Goal: Transaction & Acquisition: Book appointment/travel/reservation

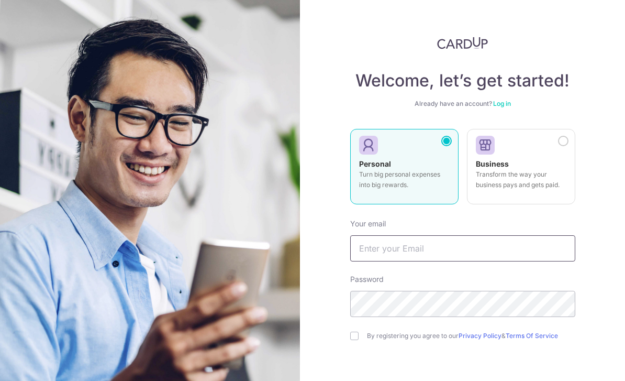
click at [426, 256] on input "text" at bounding box center [462, 248] width 225 height 26
type input "nicolelim1999@gmail.com"
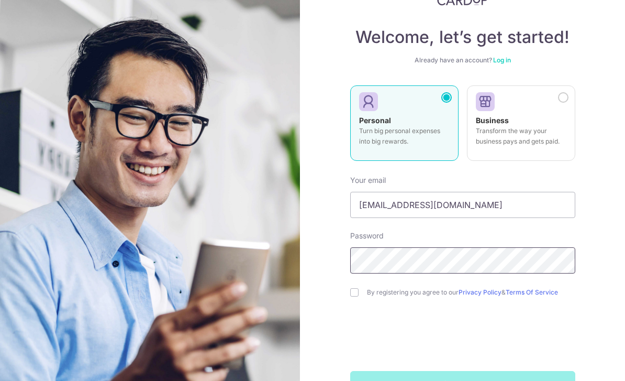
scroll to position [43, 0]
click at [355, 296] on input "checkbox" at bounding box center [354, 292] width 8 height 8
checkbox input "true"
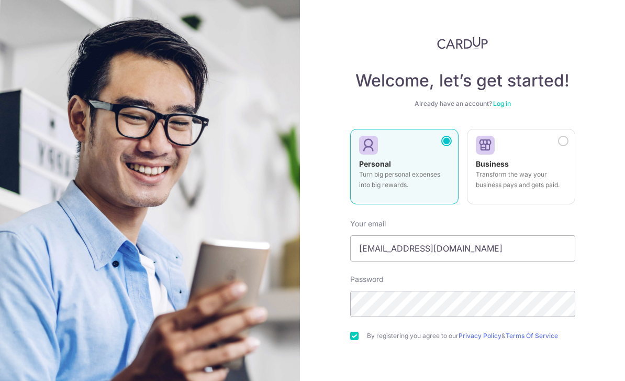
scroll to position [0, 0]
click at [506, 102] on link "Log in" at bounding box center [502, 103] width 18 height 8
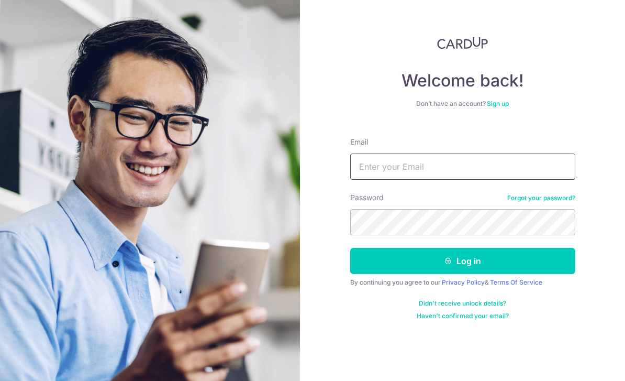
click at [452, 169] on input "Email" at bounding box center [462, 166] width 225 height 26
type input "Nicolelim1999@gmail.com"
click at [462, 261] on button "Log in" at bounding box center [462, 261] width 225 height 26
click at [478, 260] on button "Log in" at bounding box center [462, 261] width 225 height 26
click at [501, 260] on button "Log in" at bounding box center [462, 261] width 225 height 26
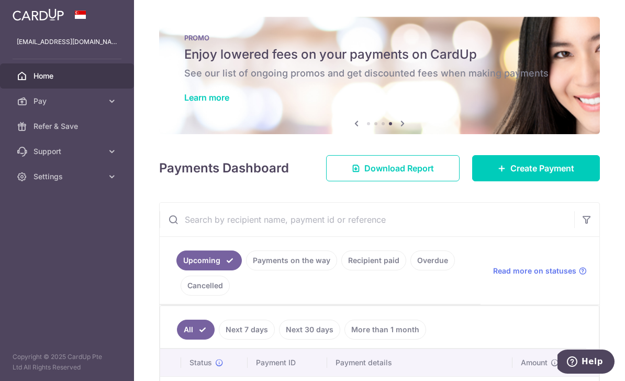
click at [0, 0] on icon "button" at bounding box center [0, 0] width 0 height 0
click at [30, 97] on link "Pay" at bounding box center [67, 100] width 134 height 25
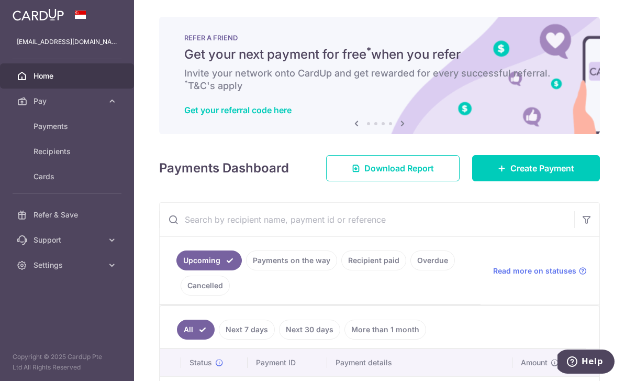
click at [35, 127] on span "Payments" at bounding box center [67, 126] width 69 height 10
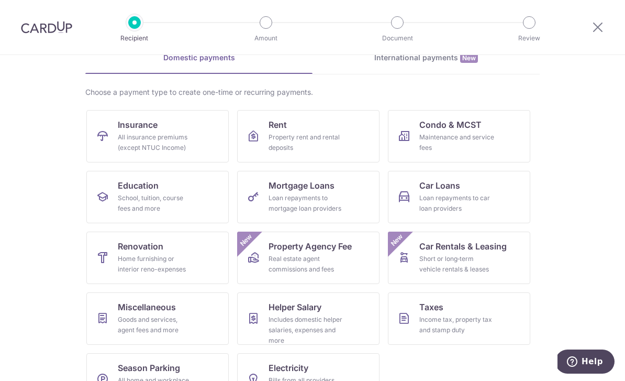
scroll to position [54, 0]
click at [353, 362] on link "Electricity Bills from all providers (except for SP group)" at bounding box center [308, 379] width 142 height 52
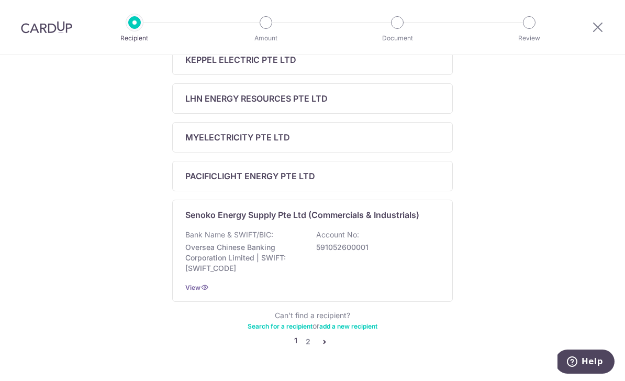
scroll to position [421, 0]
click at [412, 229] on div "Senoko Energy Supply Pte Ltd (Commercials & Industrials) Bank Name & SWIFT/BIC:…" at bounding box center [312, 251] width 281 height 102
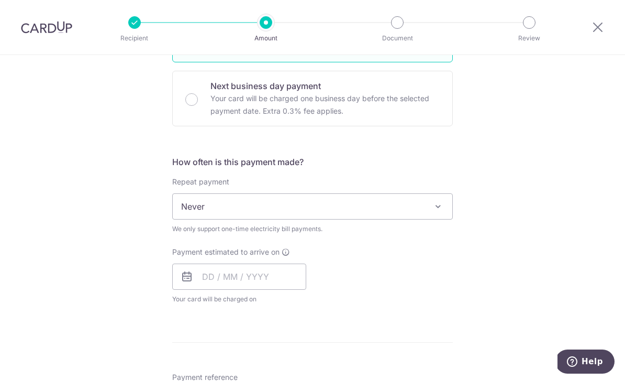
scroll to position [299, 0]
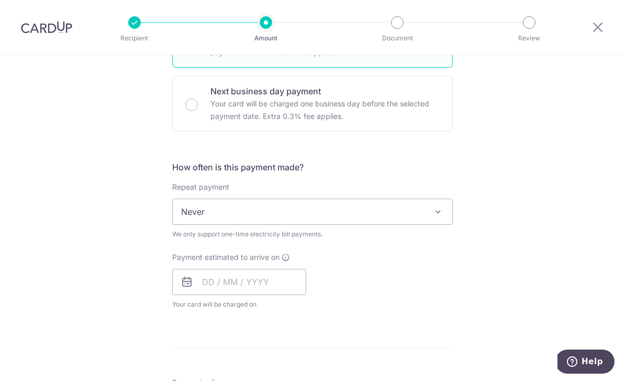
click at [596, 21] on icon at bounding box center [597, 26] width 13 height 13
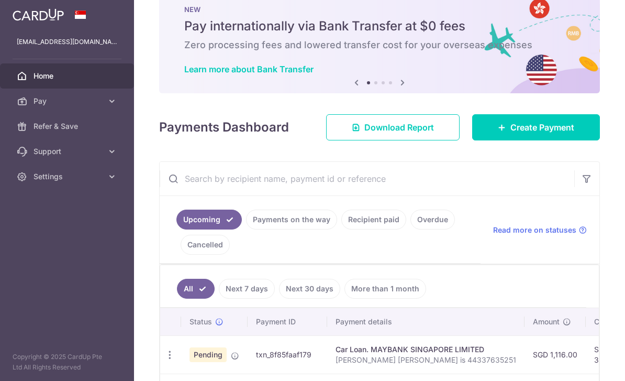
scroll to position [29, 0]
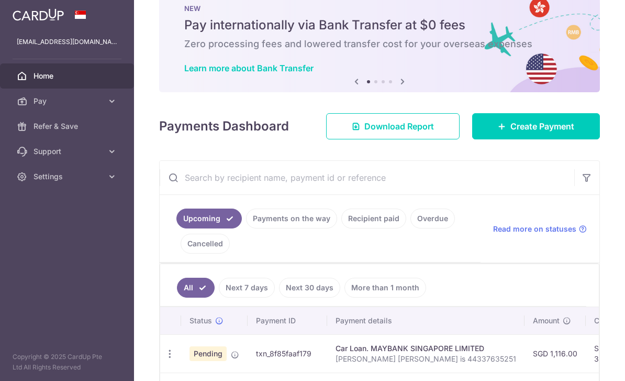
click at [523, 132] on span "Create Payment" at bounding box center [542, 126] width 64 height 13
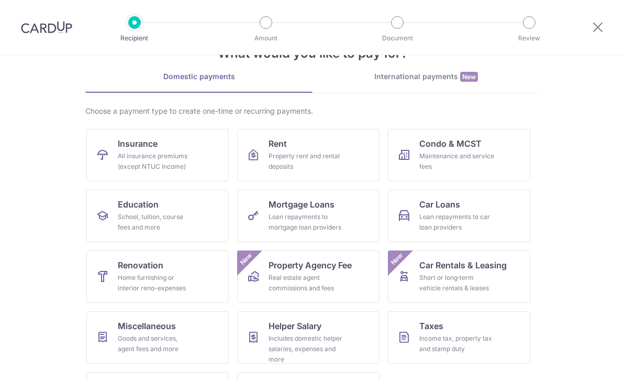
scroll to position [41, 0]
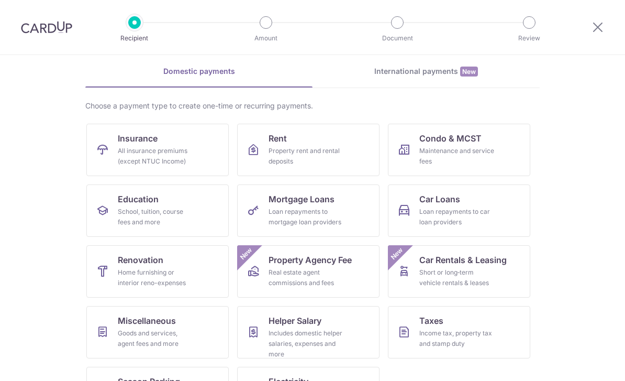
click at [189, 208] on div "School, tuition, course fees and more" at bounding box center [155, 216] width 75 height 21
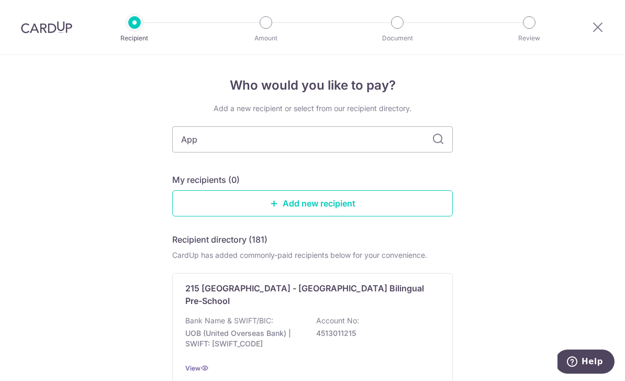
type input "Appl"
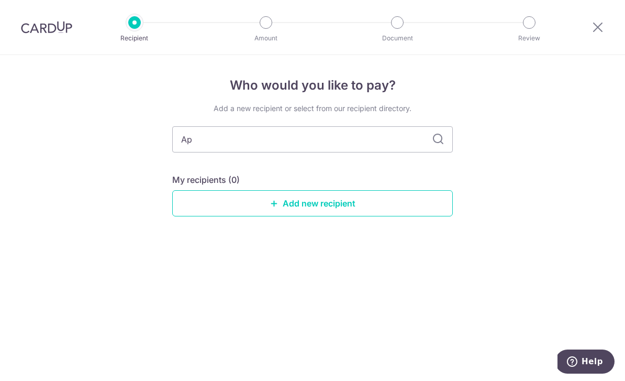
type input "A"
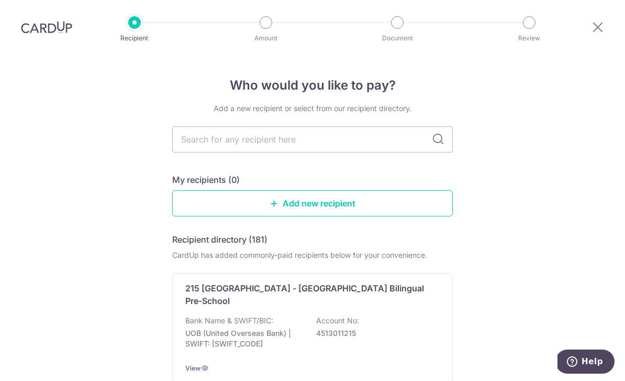
click at [418, 208] on link "Add new recipient" at bounding box center [312, 203] width 281 height 26
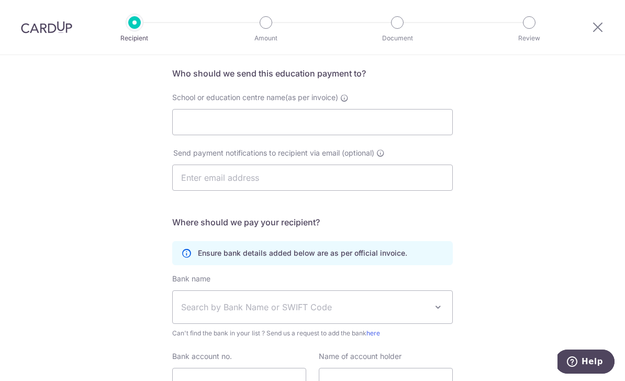
scroll to position [78, 0]
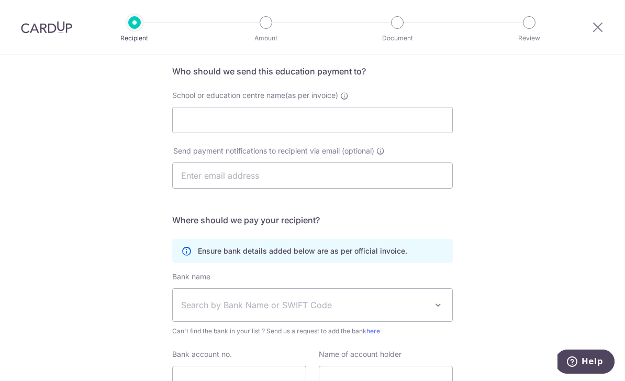
click at [600, 26] on icon at bounding box center [597, 26] width 13 height 13
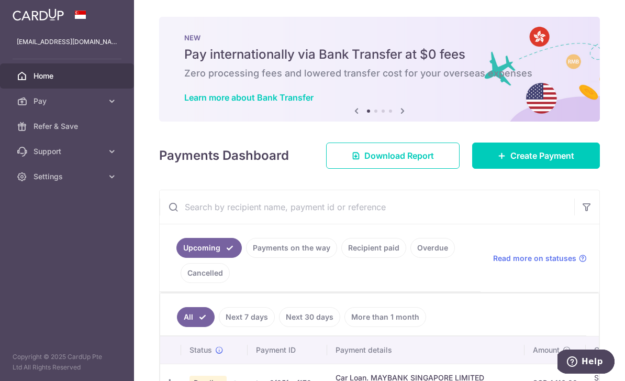
click at [547, 162] on span "Create Payment" at bounding box center [542, 155] width 64 height 13
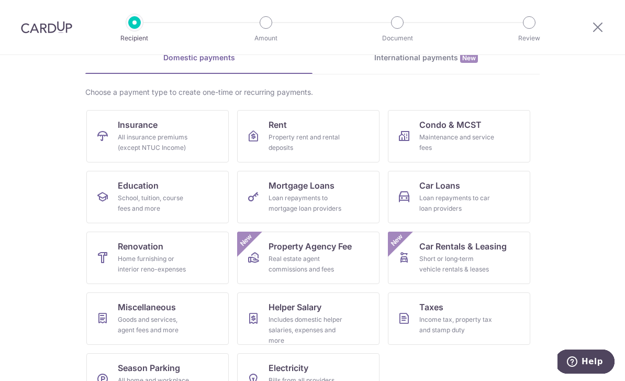
scroll to position [54, 0]
click at [342, 322] on div "Includes domestic helper salaries, expenses and more" at bounding box center [306, 330] width 75 height 31
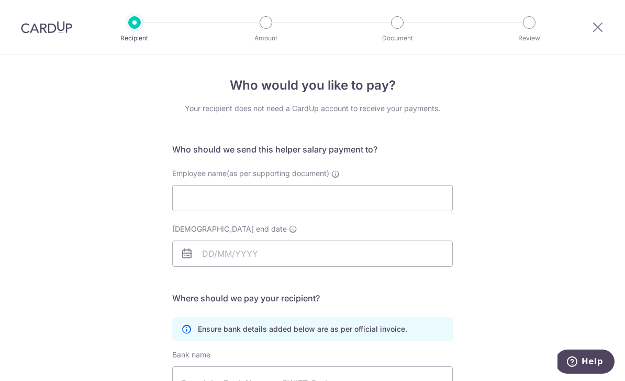
click at [596, 28] on icon at bounding box center [597, 26] width 13 height 13
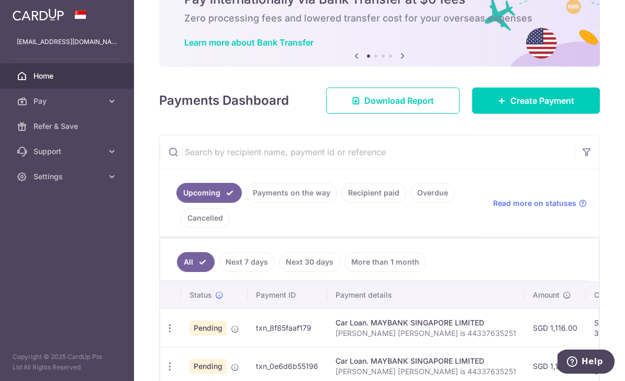
scroll to position [54, 0]
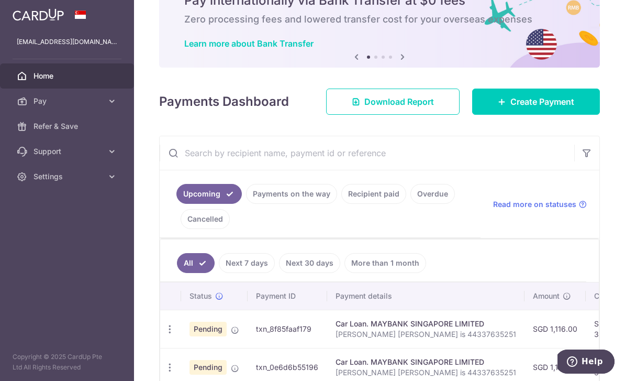
click at [556, 108] on span "Create Payment" at bounding box center [542, 101] width 64 height 13
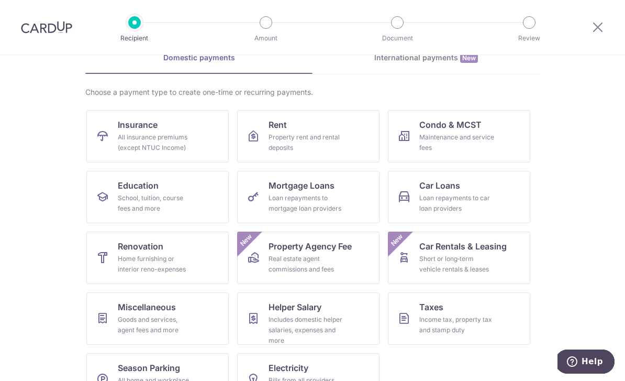
scroll to position [54, 0]
click at [112, 196] on link "Education School, tuition, course fees and more" at bounding box center [157, 197] width 142 height 52
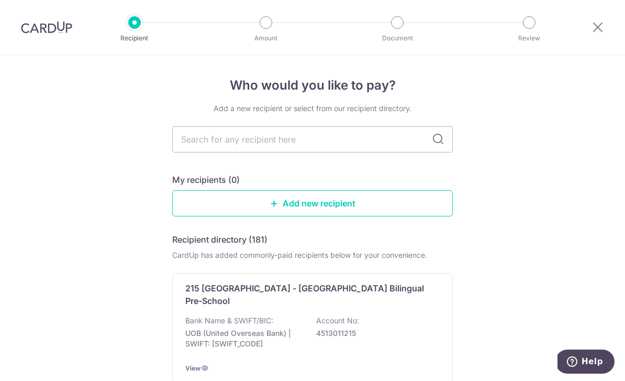
click at [414, 208] on link "Add new recipient" at bounding box center [312, 203] width 281 height 26
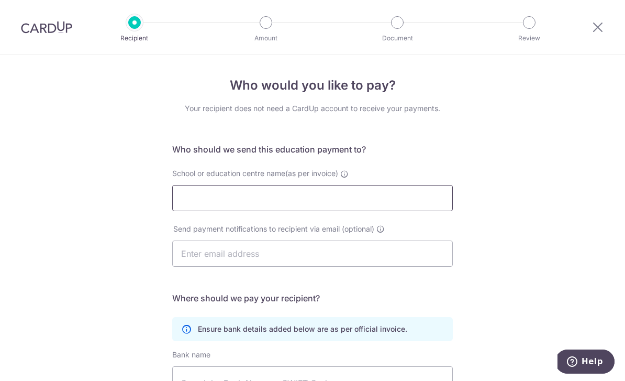
click at [424, 201] on input "School or education centre name(as per invoice)" at bounding box center [312, 198] width 281 height 26
type input "<"
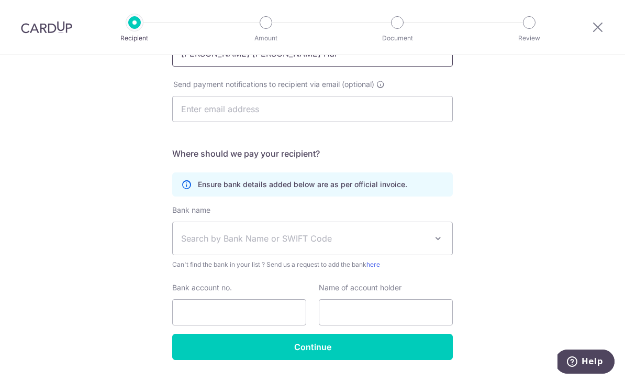
scroll to position [143, 0]
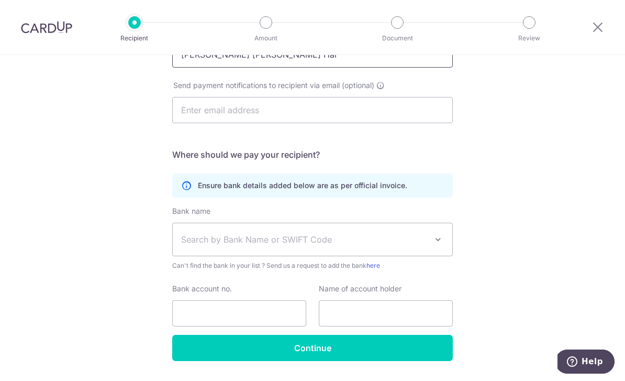
type input "[PERSON_NAME] [PERSON_NAME] Har"
click at [404, 238] on span "Search by Bank Name or SWIFT Code" at bounding box center [304, 239] width 246 height 13
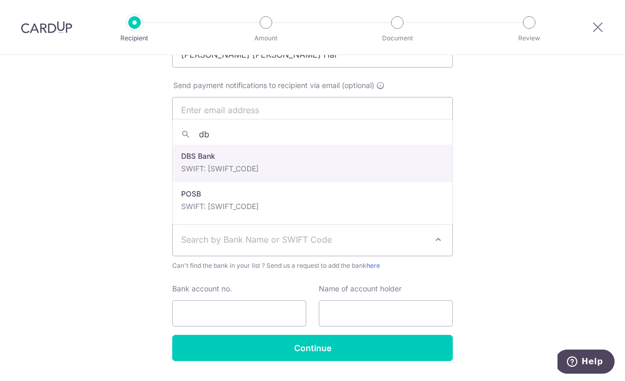
type input "dbs"
select select "6"
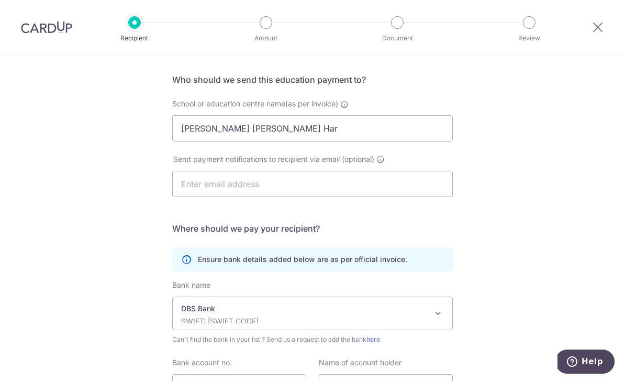
scroll to position [55, 0]
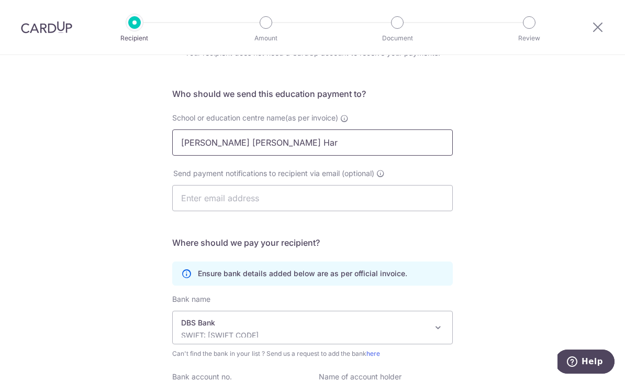
click at [379, 147] on input "Leong Peck Har" at bounding box center [312, 142] width 281 height 26
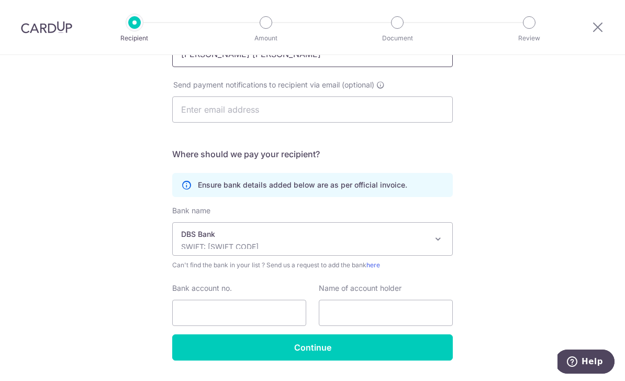
scroll to position [143, 0]
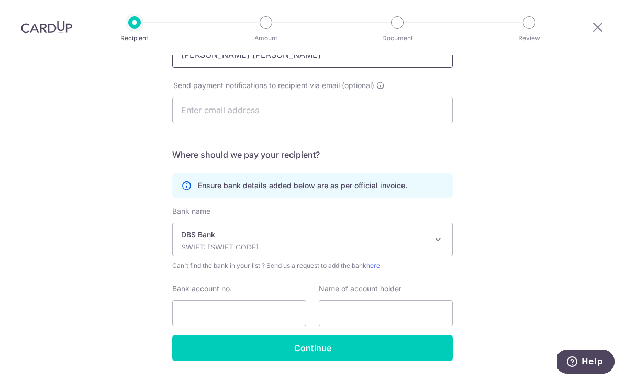
type input "Leong Peck Khum"
click at [421, 234] on p "DBS Bank" at bounding box center [304, 234] width 246 height 10
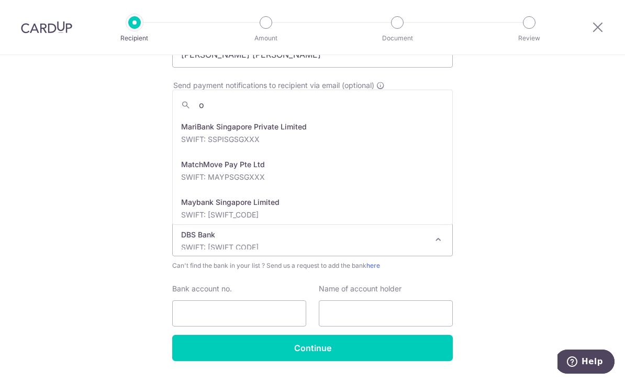
scroll to position [0, 0]
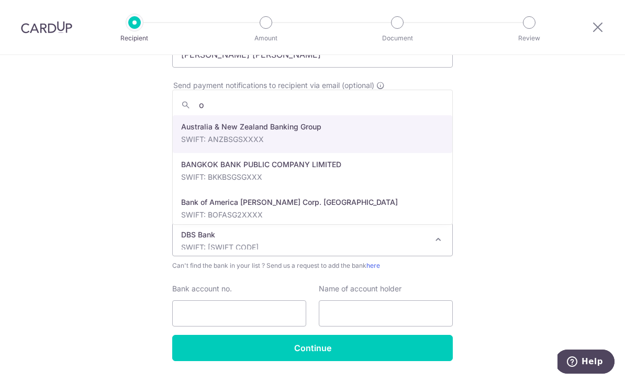
type input "oc"
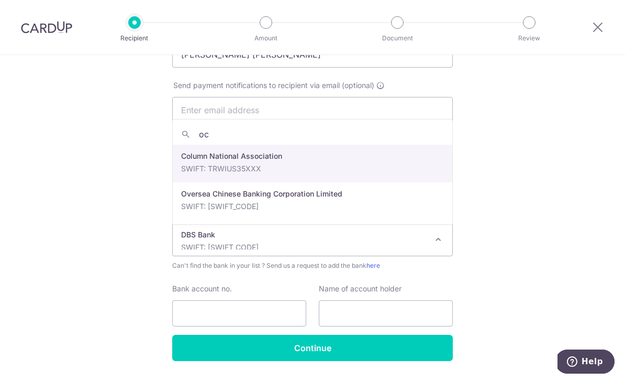
select select "12"
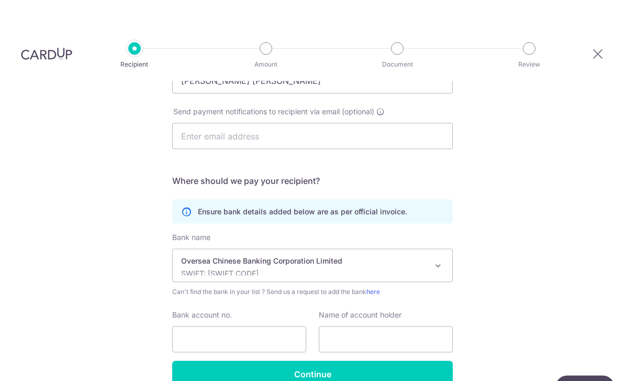
scroll to position [27, 0]
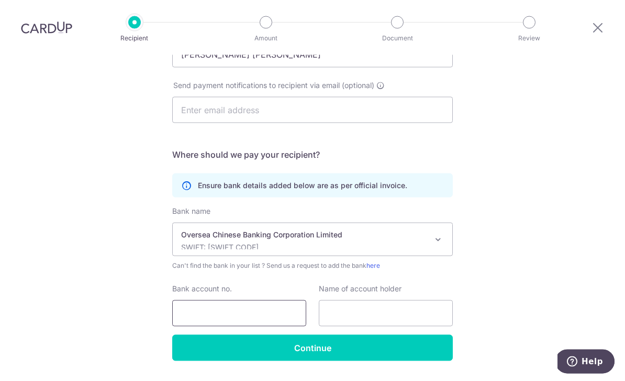
click at [268, 300] on input "Bank account no." at bounding box center [239, 313] width 134 height 26
type input "117149218"
click at [412, 300] on input "text" at bounding box center [386, 313] width 134 height 26
type input "Leong Peck Khum"
click at [427, 334] on input "Continue" at bounding box center [312, 347] width 281 height 26
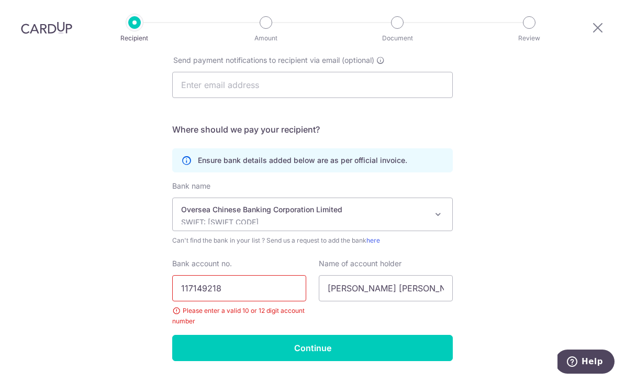
click at [238, 275] on input "117149218" at bounding box center [239, 288] width 134 height 26
click at [422, 217] on p "SWIFT: [SWIFT_CODE]" at bounding box center [304, 222] width 246 height 10
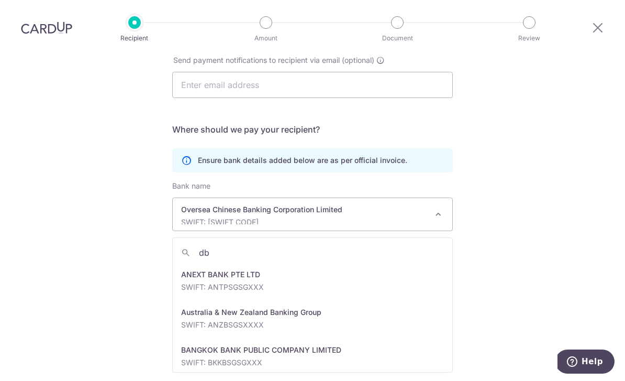
type input "dbs"
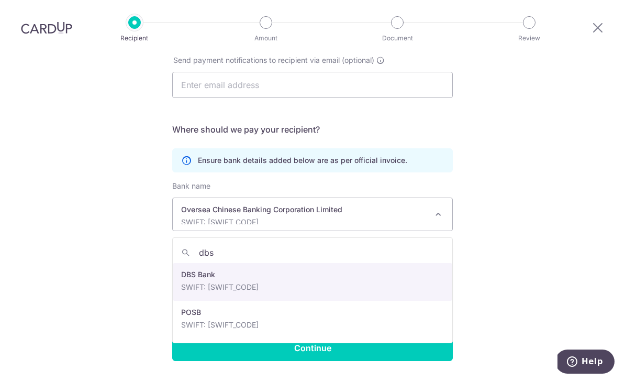
select select "6"
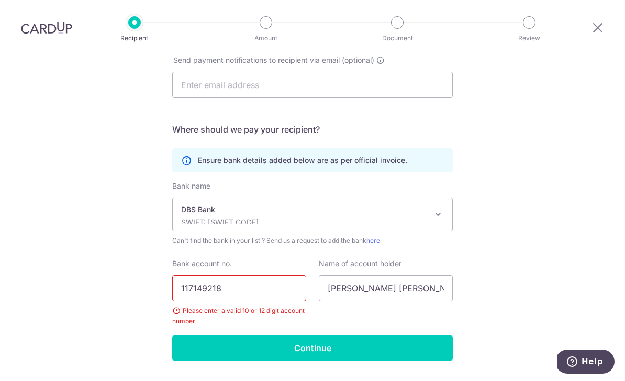
click at [274, 275] on input "117149218" at bounding box center [239, 288] width 134 height 26
click at [396, 204] on p "DBS Bank" at bounding box center [304, 209] width 246 height 10
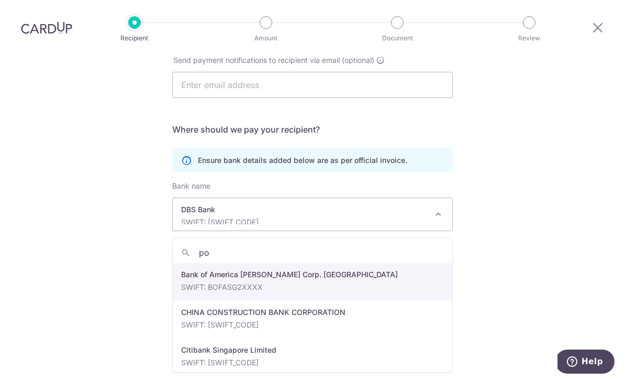
type input "pos"
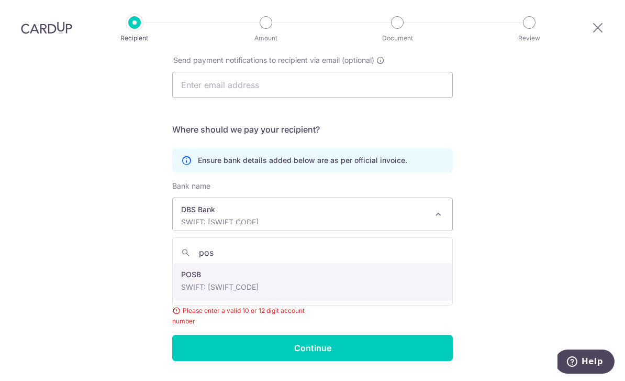
select select "19"
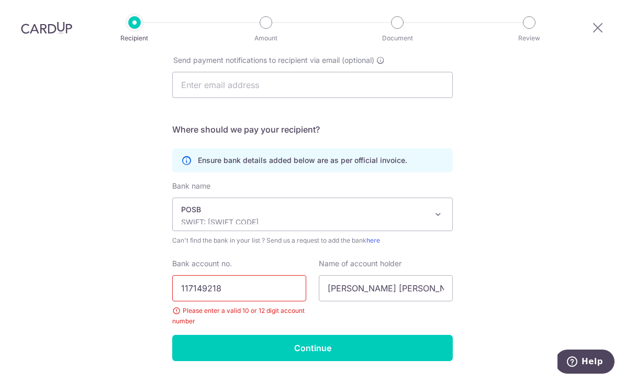
click at [266, 275] on input "117149218" at bounding box center [239, 288] width 134 height 26
type input "1"
type input "117149218"
click at [553, 248] on div "Who would you like to pay? Your recipient does not need a CardUp account to rec…" at bounding box center [312, 147] width 625 height 523
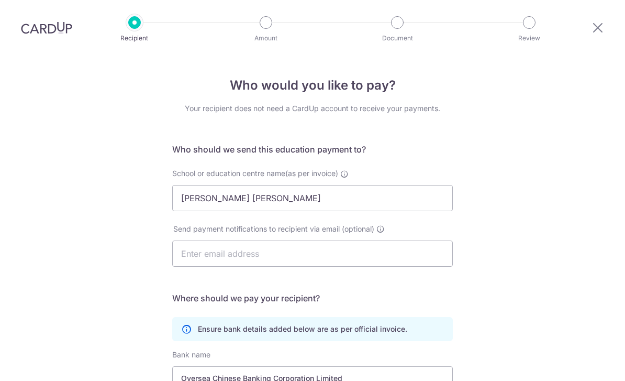
select select "12"
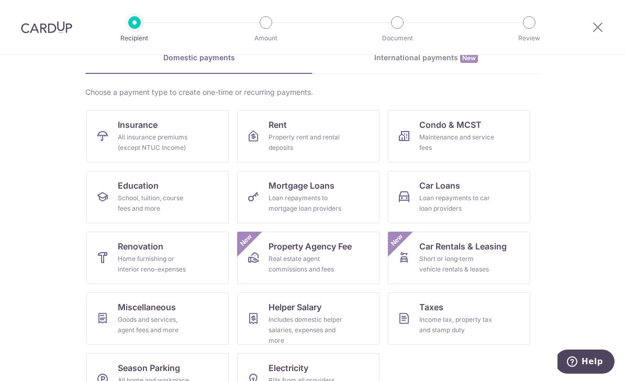
scroll to position [54, 0]
click at [207, 316] on link "Miscellaneous Goods and services, agent fees and more" at bounding box center [157, 319] width 142 height 52
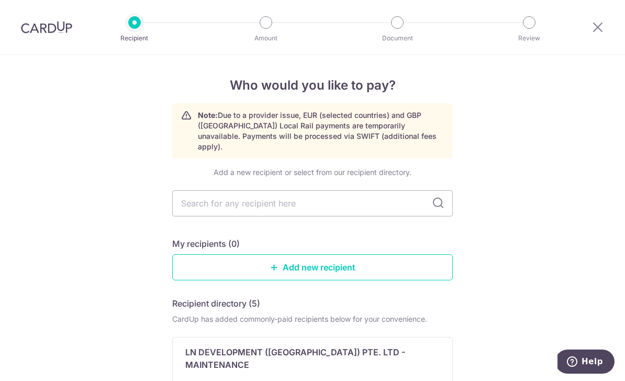
click at [374, 255] on link "Add new recipient" at bounding box center [312, 267] width 281 height 26
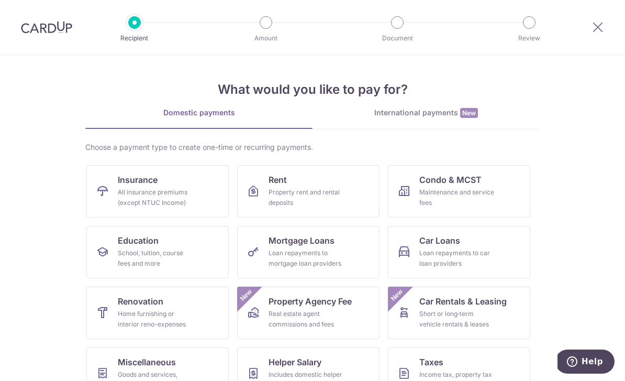
click at [260, 199] on link "Rent Property rent and rental deposits" at bounding box center [308, 191] width 142 height 52
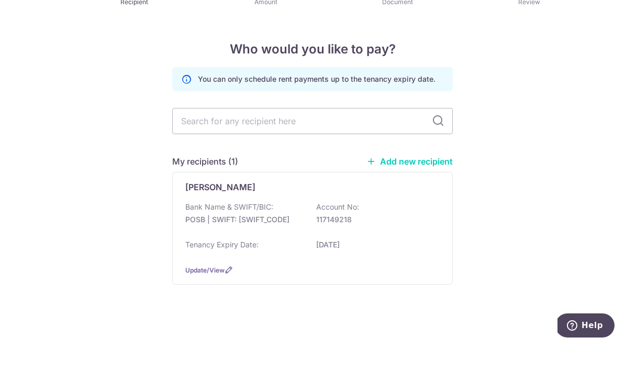
scroll to position [33, 0]
click at [215, 302] on span "Update/View" at bounding box center [204, 306] width 39 height 8
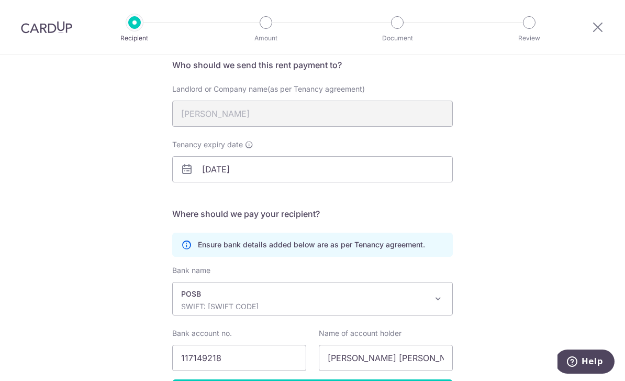
scroll to position [85, 0]
click at [275, 178] on input "[DATE]" at bounding box center [312, 168] width 281 height 26
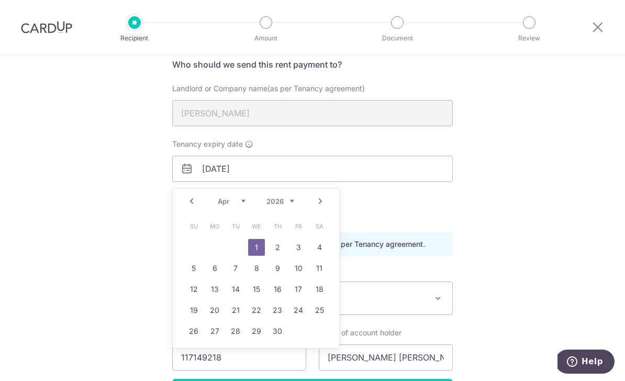
click at [133, 261] on div "Recipient Details Your recipient does not need a CardUp account to receive your…" at bounding box center [312, 212] width 625 height 484
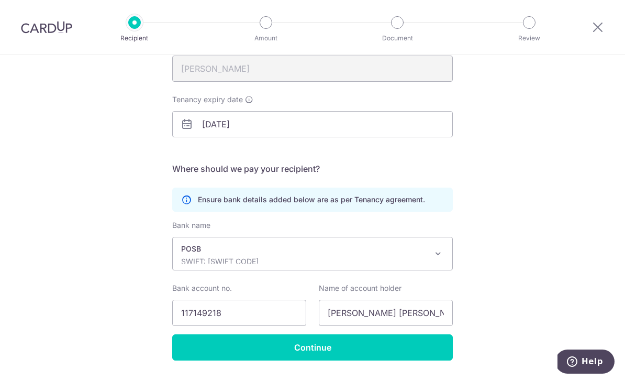
scroll to position [129, 0]
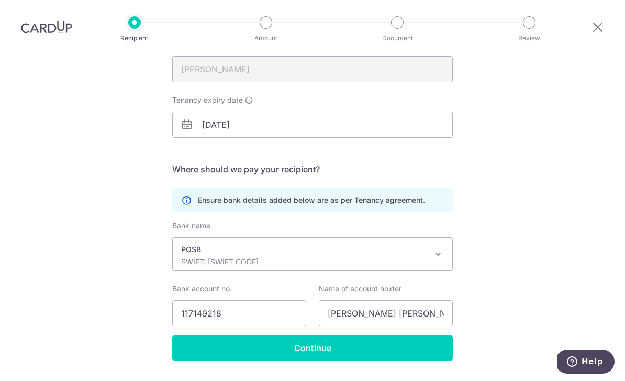
click at [315, 260] on div "POSB SWIFT: DBSSSGSGXXX" at bounding box center [304, 254] width 246 height 20
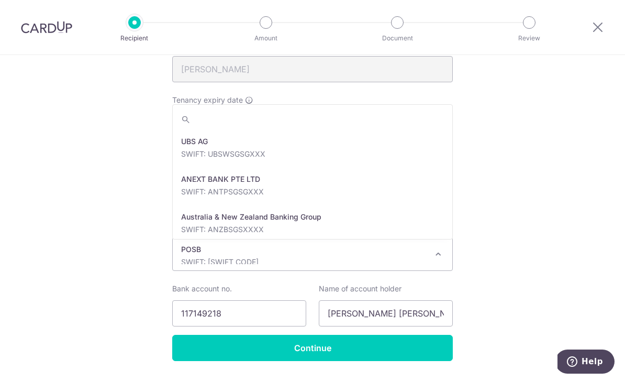
scroll to position [1733, 0]
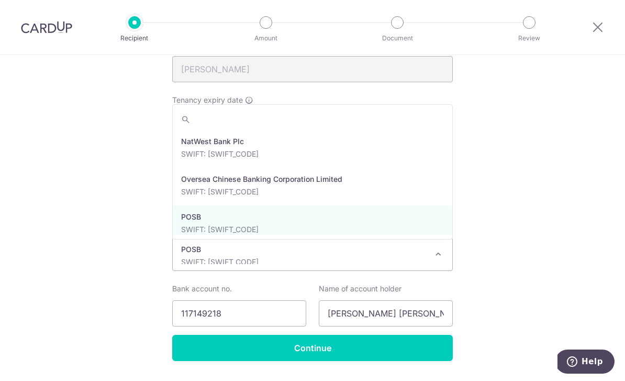
select select "12"
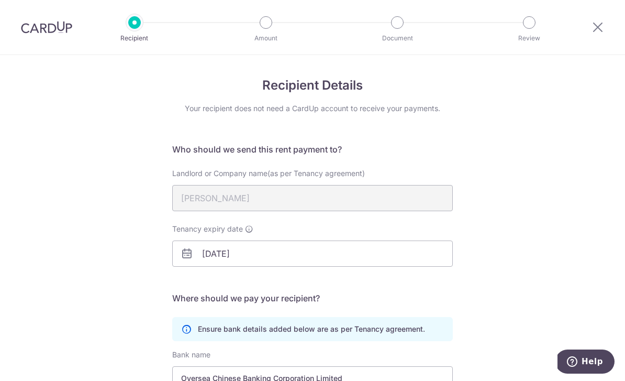
scroll to position [0, 0]
click at [602, 26] on icon at bounding box center [597, 26] width 13 height 13
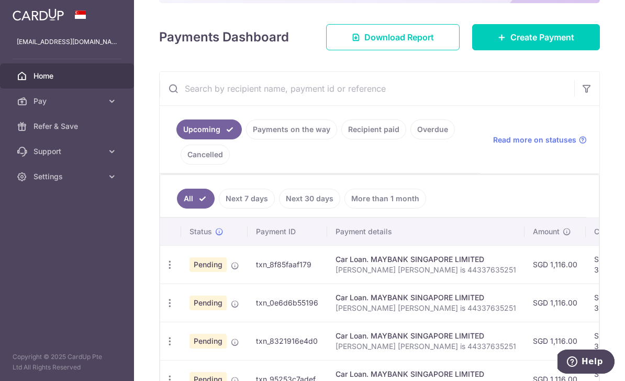
scroll to position [118, 0]
click at [543, 51] on link "Create Payment" at bounding box center [536, 38] width 128 height 26
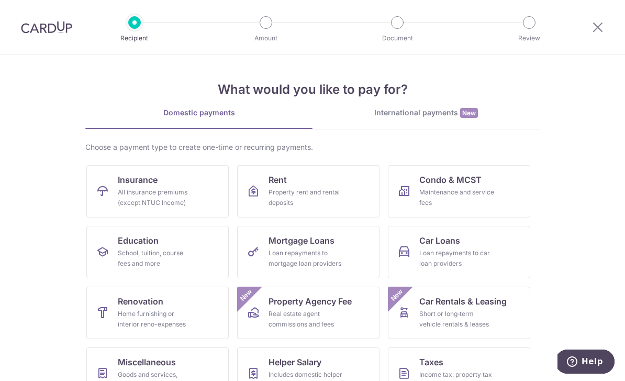
click at [352, 196] on link "Rent Property rent and rental deposits" at bounding box center [308, 191] width 142 height 52
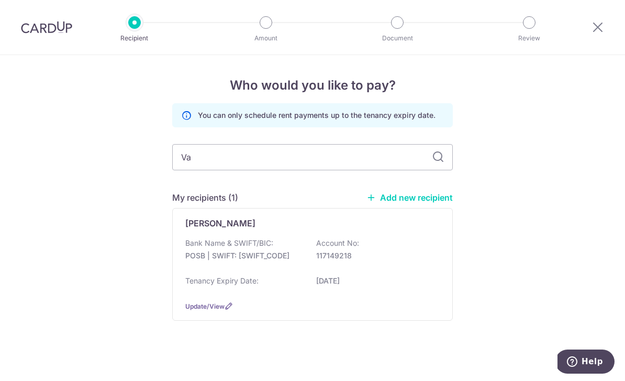
type input "V"
click at [424, 203] on link "Add new recipient" at bounding box center [409, 197] width 86 height 10
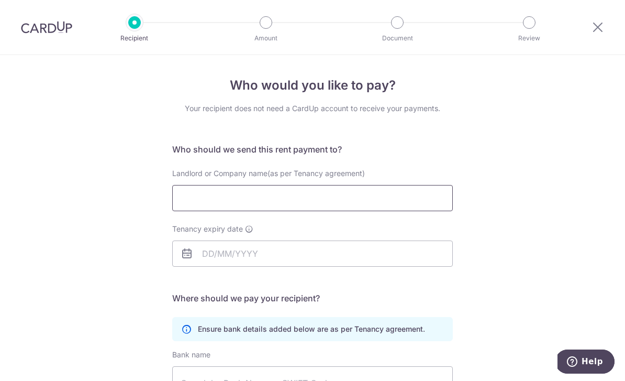
click at [390, 211] on input "Landlord or Company name(as per Tenancy agreement)" at bounding box center [312, 198] width 281 height 26
type input "Leong Peck Khum"
click at [327, 263] on input "Tenancy expiry date" at bounding box center [312, 253] width 281 height 26
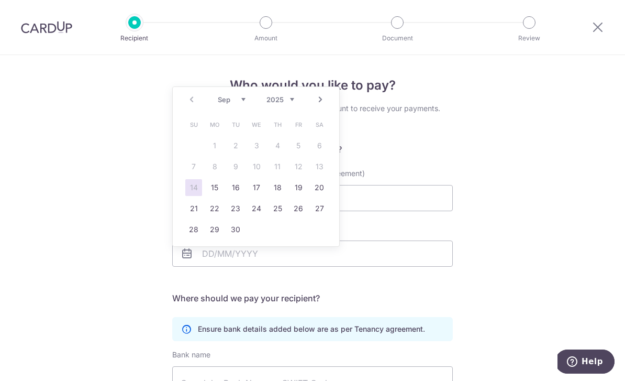
click at [285, 96] on select "2025 2026 2027 2028 2029 2030 2031 2032 2033 2034 2035" at bounding box center [280, 99] width 28 height 8
click at [244, 97] on select "Jan Feb Mar Apr May Jun Jul Aug Sep Oct Nov Dec" at bounding box center [232, 99] width 28 height 8
click at [258, 146] on link "1" at bounding box center [256, 145] width 17 height 17
type input "01/04/2026"
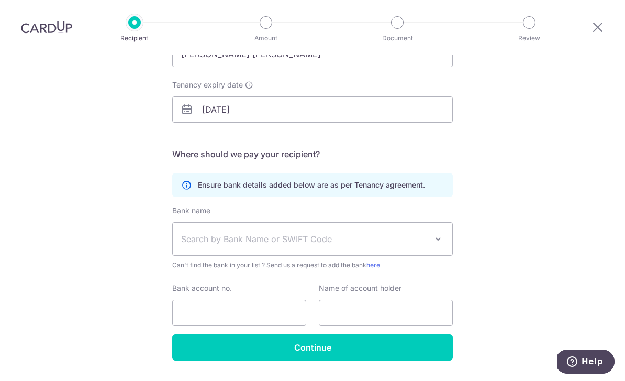
scroll to position [143, 0]
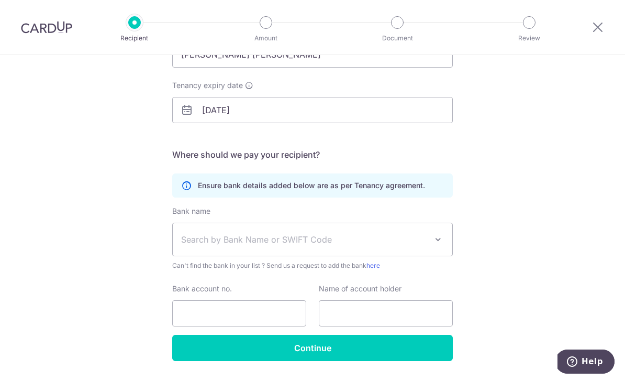
click at [390, 245] on span "Search by Bank Name or SWIFT Code" at bounding box center [304, 239] width 246 height 13
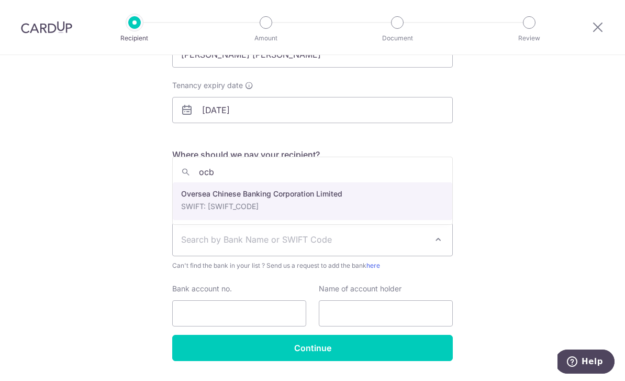
type input "ocbc"
select select "12"
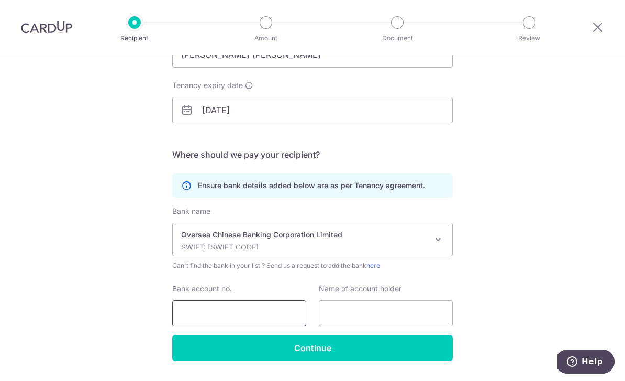
click at [249, 320] on input "Bank account no." at bounding box center [239, 313] width 134 height 26
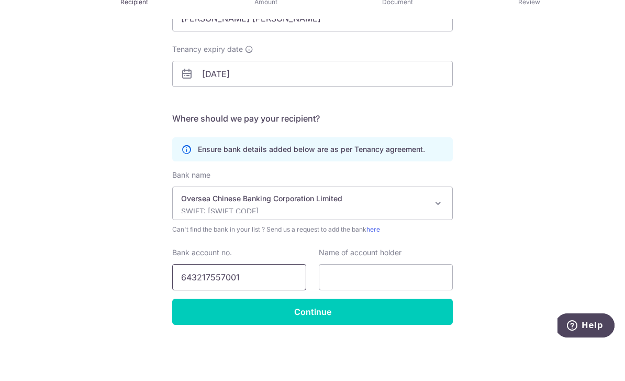
type input "643217557001"
click at [434, 300] on input "text" at bounding box center [386, 313] width 134 height 26
type input "Leong Peck Khum"
click at [396, 334] on input "Continue" at bounding box center [312, 347] width 281 height 26
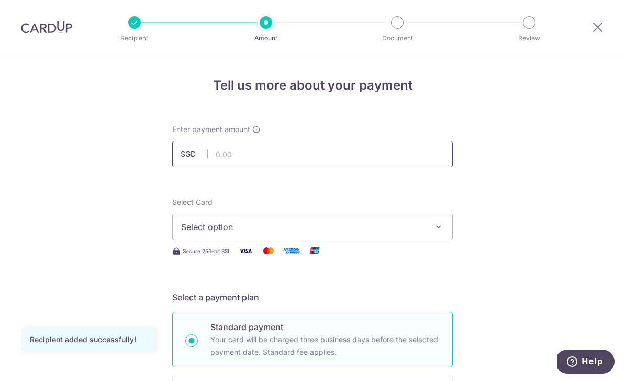
click at [226, 162] on input "text" at bounding box center [312, 154] width 281 height 26
click at [202, 233] on span "Select option" at bounding box center [303, 226] width 244 height 13
type input "1,100.00"
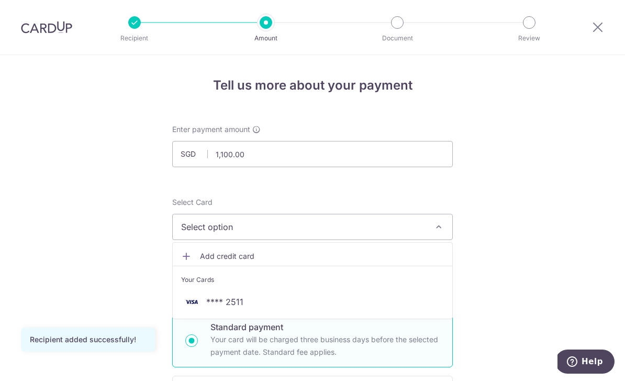
click at [228, 308] on span "**** 2511" at bounding box center [224, 301] width 37 height 13
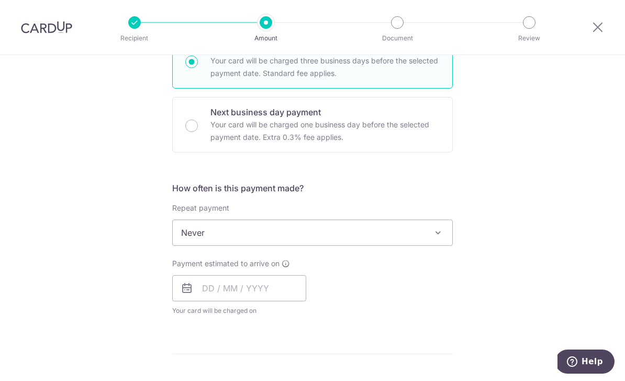
scroll to position [283, 0]
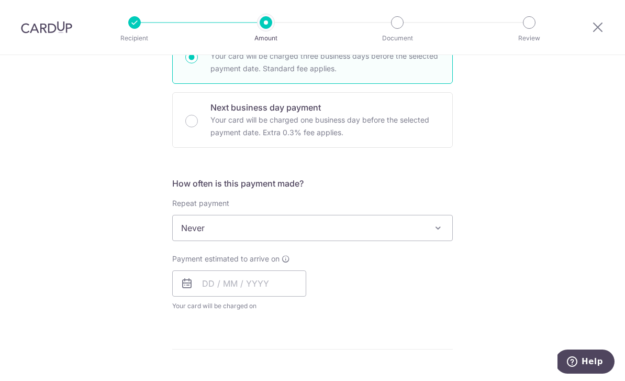
click at [205, 240] on span "Never" at bounding box center [312, 227] width 279 height 25
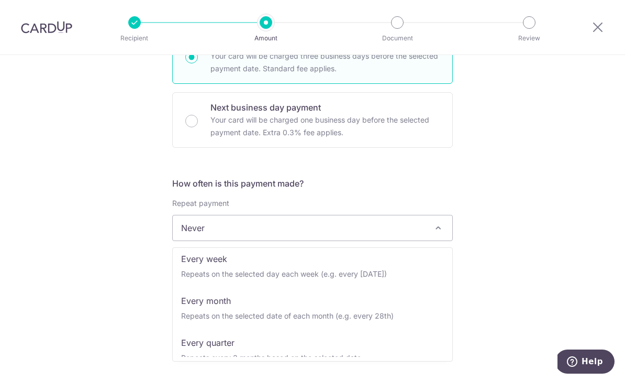
scroll to position [61, 0]
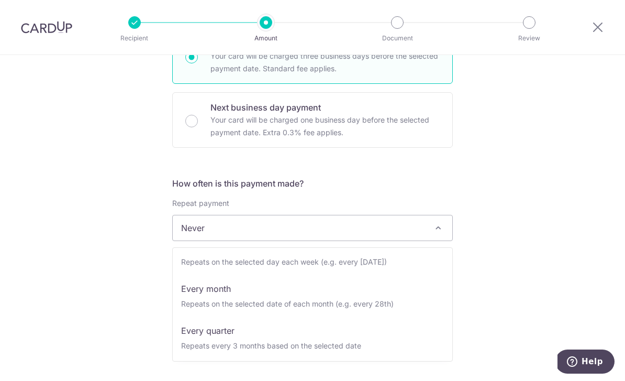
select select "3"
type input "[DATE]"
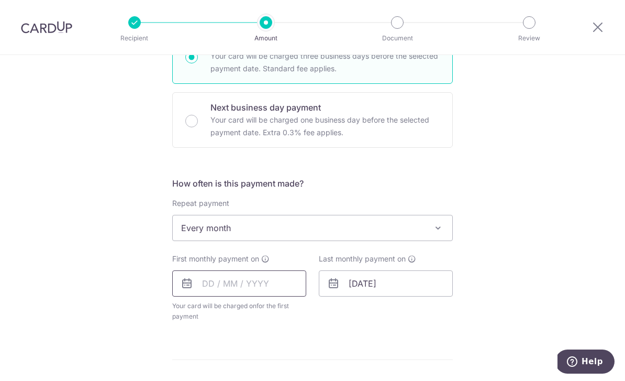
click at [216, 292] on input "text" at bounding box center [239, 283] width 134 height 26
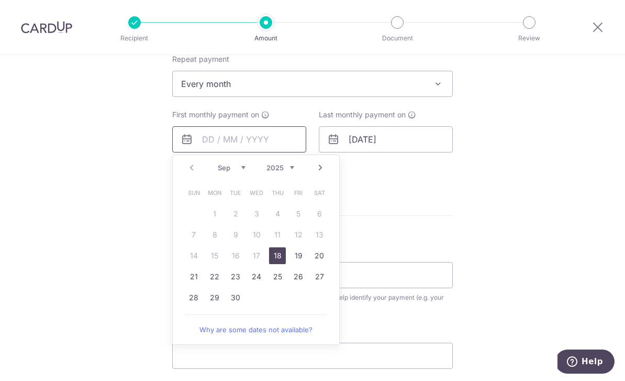
scroll to position [431, 0]
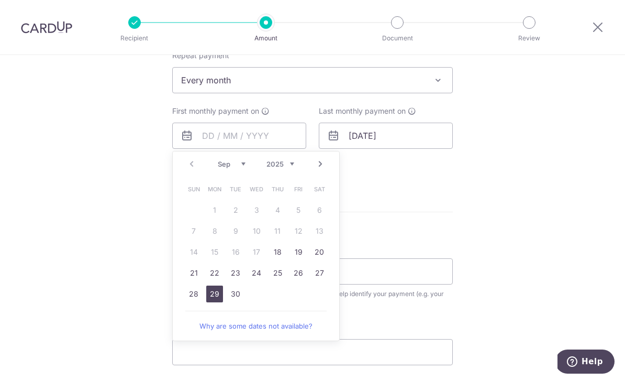
click at [212, 302] on link "29" at bounding box center [214, 293] width 17 height 17
type input "29/09/2025"
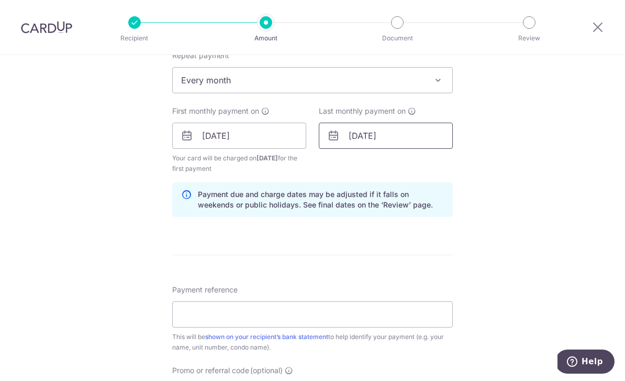
click at [418, 139] on input "[DATE]" at bounding box center [386, 135] width 134 height 26
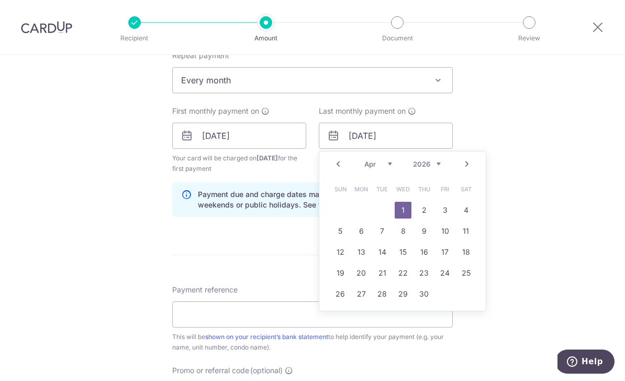
click at [336, 167] on link "Prev" at bounding box center [338, 164] width 13 height 13
click at [367, 292] on link "30" at bounding box center [361, 293] width 17 height 17
type input "30/03/2026"
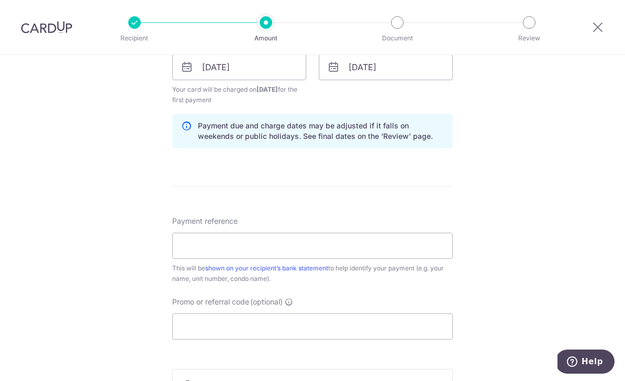
scroll to position [500, 0]
click at [192, 252] on input "Payment reference" at bounding box center [312, 245] width 281 height 26
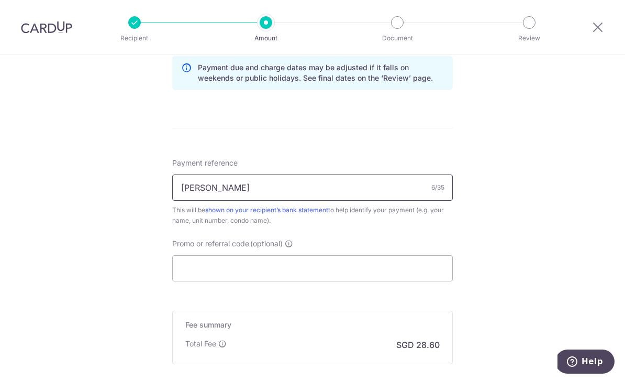
scroll to position [556, 0]
type input "Nicole"
click at [197, 278] on input "Promo or referral code (optional)" at bounding box center [312, 269] width 281 height 26
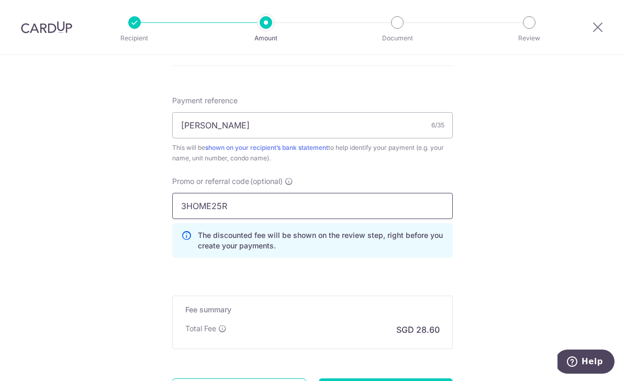
type input "3HOME25R"
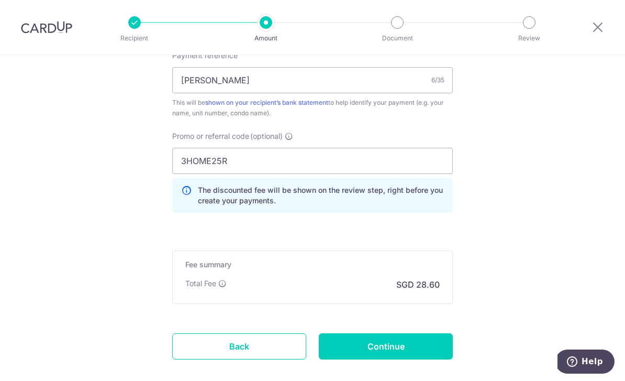
scroll to position [670, 0]
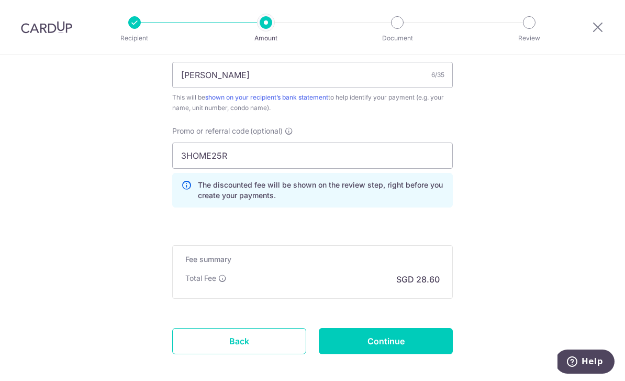
click at [436, 343] on input "Continue" at bounding box center [386, 341] width 134 height 26
type input "Create Schedule"
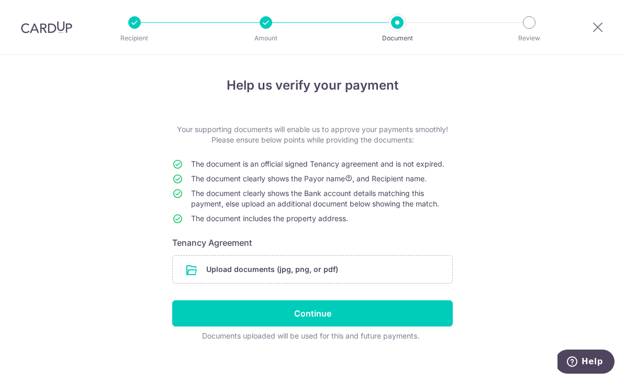
click at [398, 281] on input "file" at bounding box center [312, 268] width 279 height 27
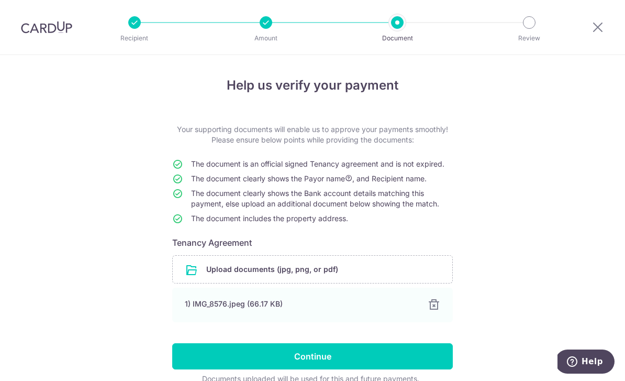
click at [353, 355] on input "Continue" at bounding box center [312, 356] width 281 height 26
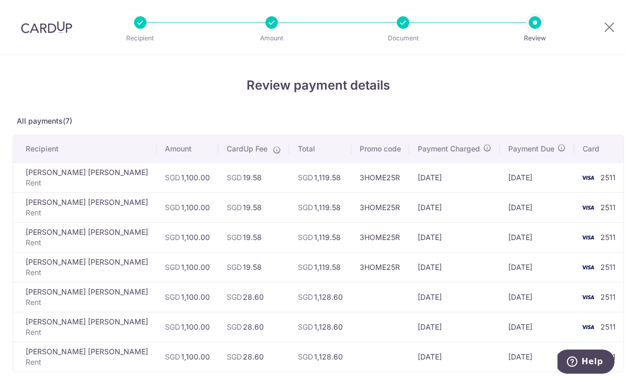
click at [618, 188] on div "Recipient Amount CardUp Fee Total Promo code Payment Charged Payment Due Card […" at bounding box center [318, 253] width 611 height 237
click at [621, 195] on div "Review payment details All payments(7) Recipient Amount CardUp Fee Total Promo …" at bounding box center [318, 299] width 636 height 488
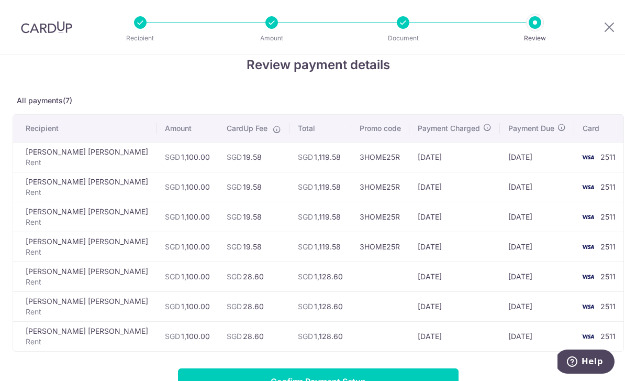
scroll to position [59, 0]
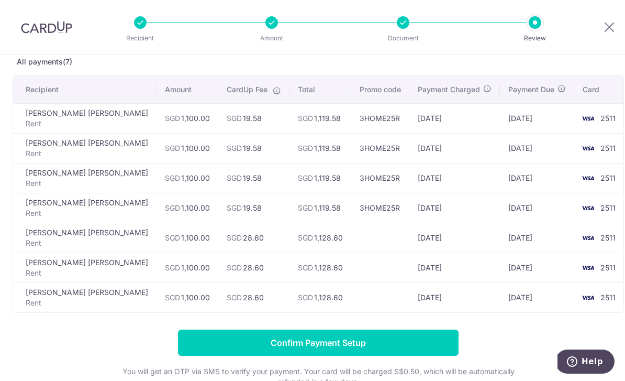
click at [357, 349] on input "Confirm Payment Setup" at bounding box center [318, 342] width 281 height 26
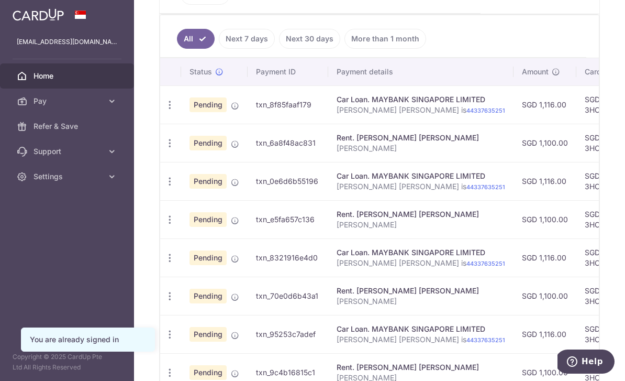
scroll to position [295, 0]
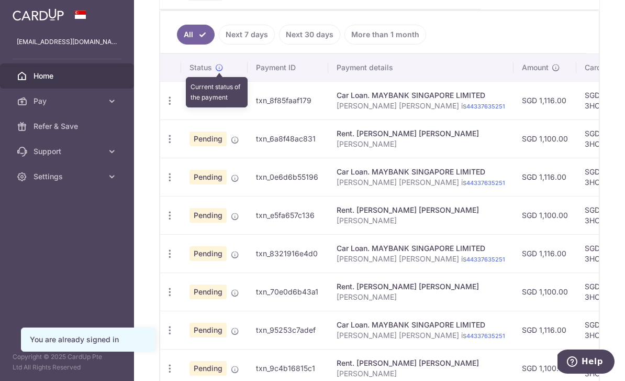
click at [215, 72] on icon at bounding box center [219, 67] width 8 height 8
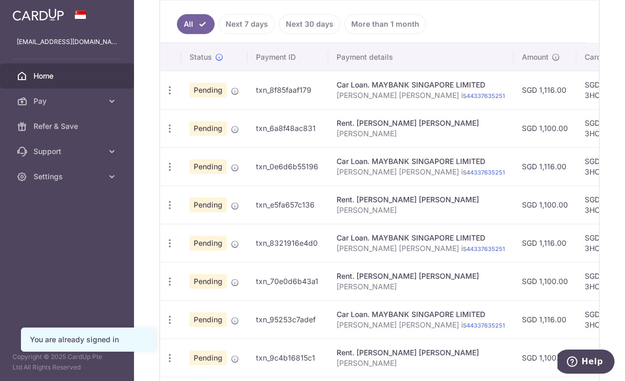
scroll to position [311, 0]
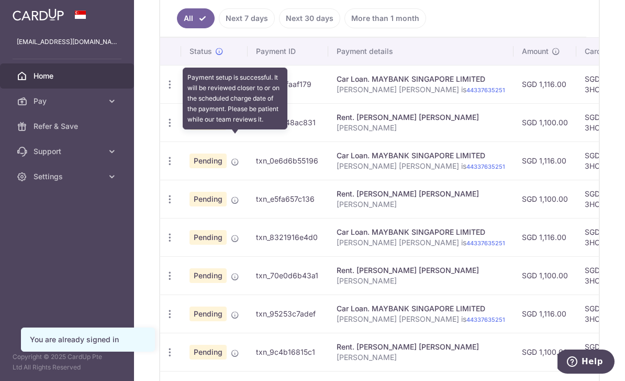
click at [231, 128] on icon at bounding box center [235, 123] width 8 height 8
click at [164, 128] on icon "button" at bounding box center [169, 122] width 11 height 11
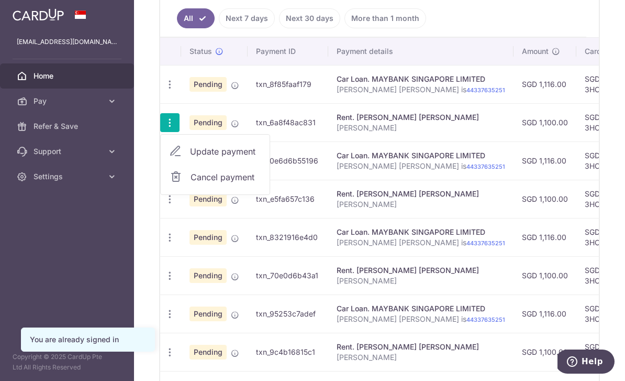
click at [161, 164] on link "Update payment" at bounding box center [215, 151] width 109 height 25
radio input "true"
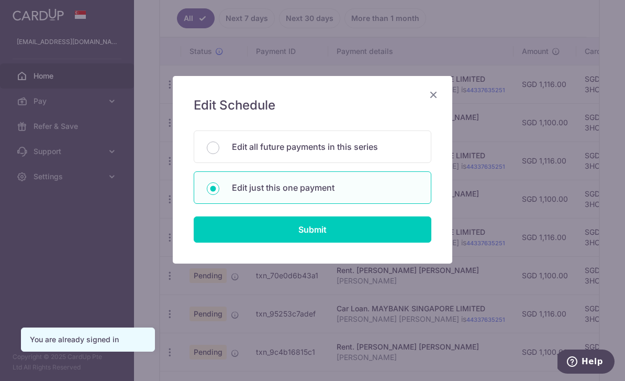
click at [399, 150] on p "Edit all future payments in this series" at bounding box center [325, 146] width 186 height 13
click at [219, 150] on input "Edit all future payments in this series" at bounding box center [213, 147] width 13 height 13
radio input "true"
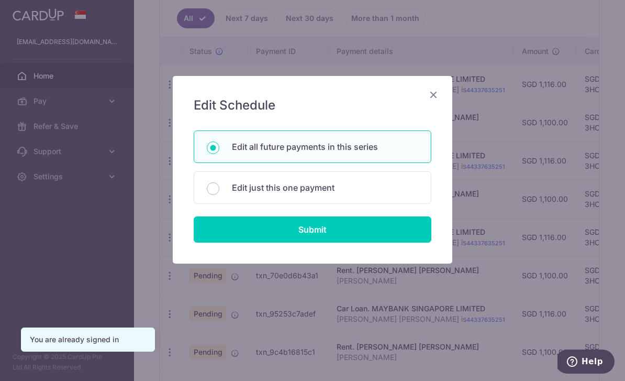
click at [368, 233] on input "Submit" at bounding box center [313, 229] width 238 height 26
radio input "true"
type input "1,100.00"
type input "[PERSON_NAME]"
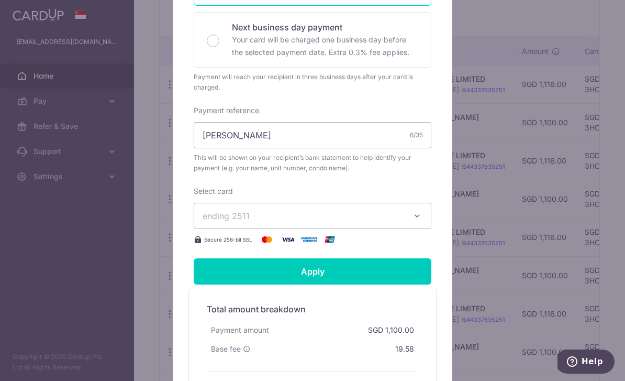
scroll to position [278, 0]
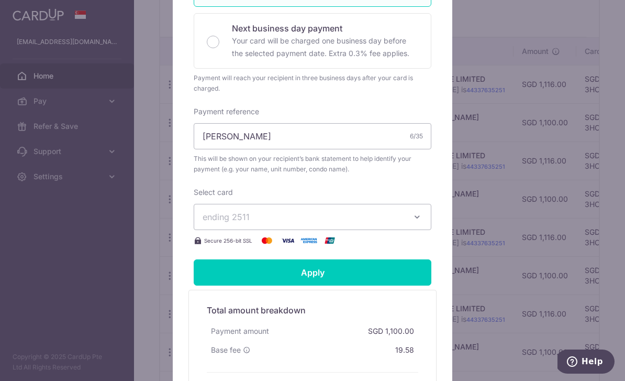
click at [372, 274] on input "Apply" at bounding box center [313, 272] width 238 height 26
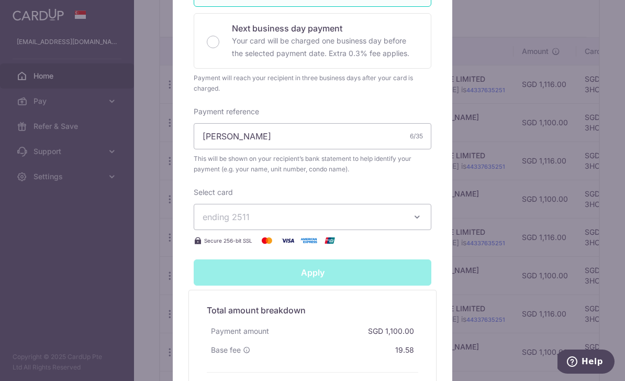
type input "Successfully Applied"
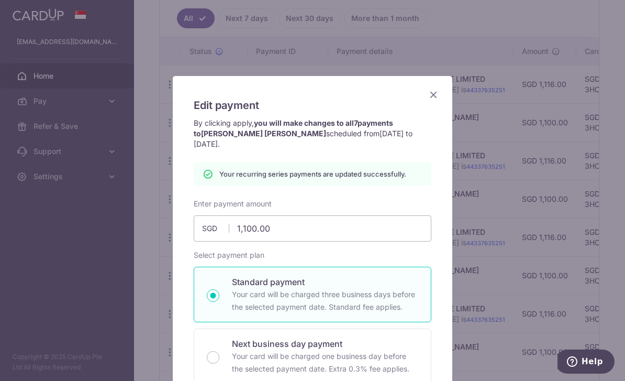
scroll to position [0, 0]
click at [438, 90] on icon "Close" at bounding box center [433, 94] width 13 height 13
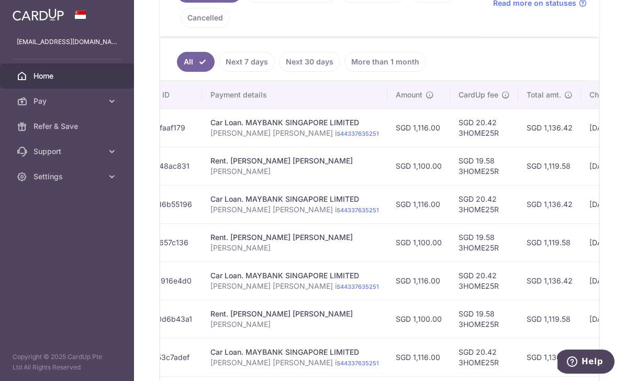
scroll to position [0, 125]
click at [582, 185] on td "[DATE]" at bounding box center [617, 166] width 71 height 38
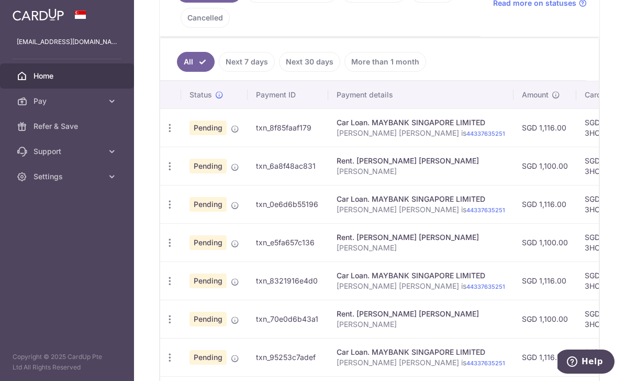
scroll to position [0, 0]
click at [164, 172] on icon "button" at bounding box center [169, 166] width 11 height 11
click at [107, 194] on div at bounding box center [312, 190] width 625 height 381
click at [231, 171] on icon at bounding box center [235, 167] width 8 height 8
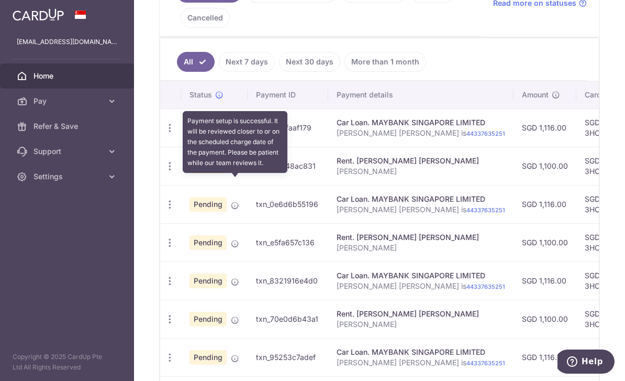
click at [231, 171] on icon at bounding box center [235, 167] width 8 height 8
click at [164, 172] on icon "button" at bounding box center [169, 166] width 11 height 11
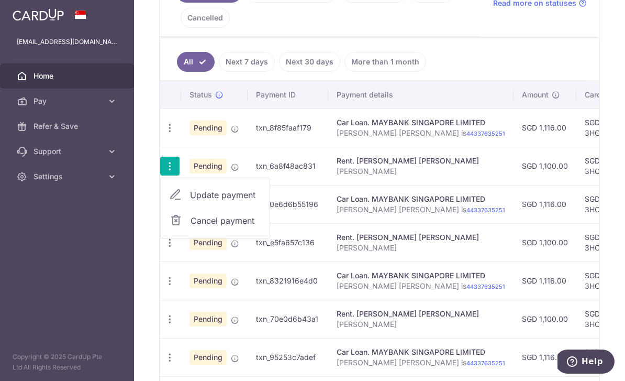
click at [12, 206] on div at bounding box center [312, 190] width 625 height 381
